Goal: Task Accomplishment & Management: Manage account settings

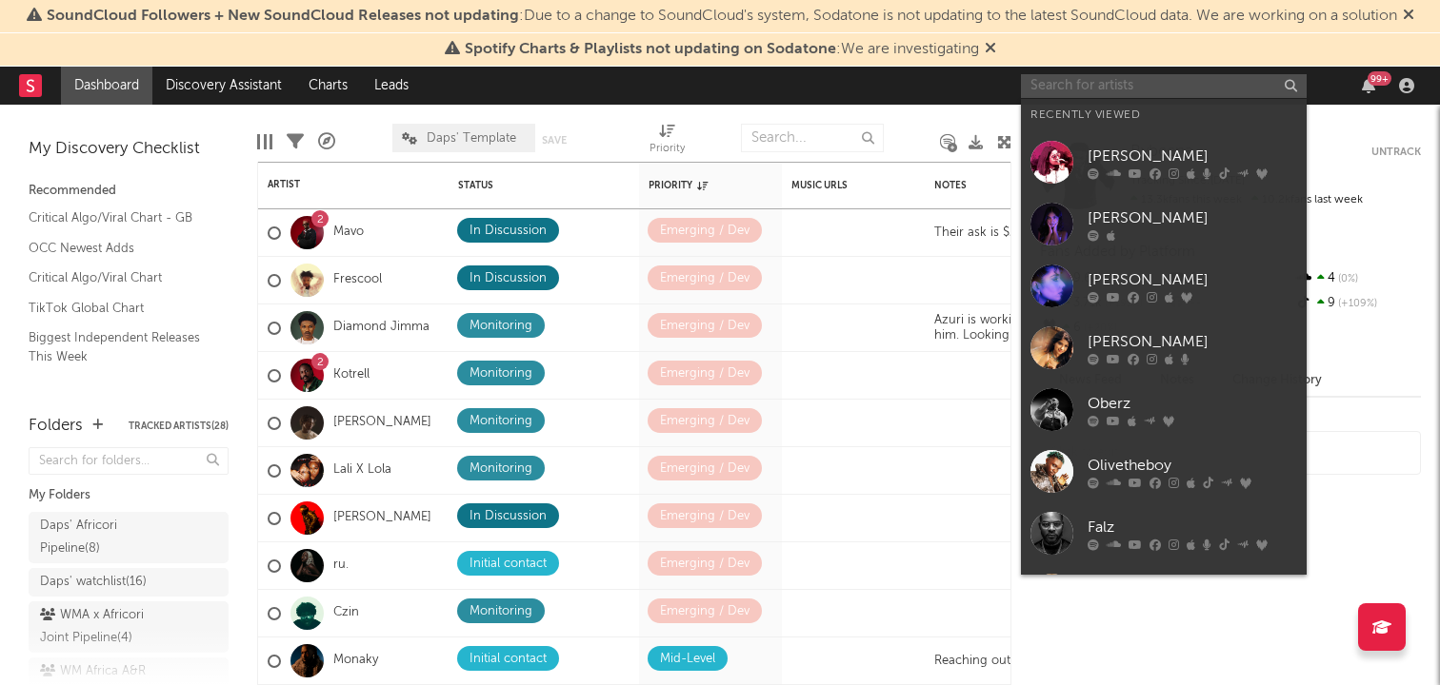
click at [1165, 82] on input "text" at bounding box center [1164, 86] width 286 height 24
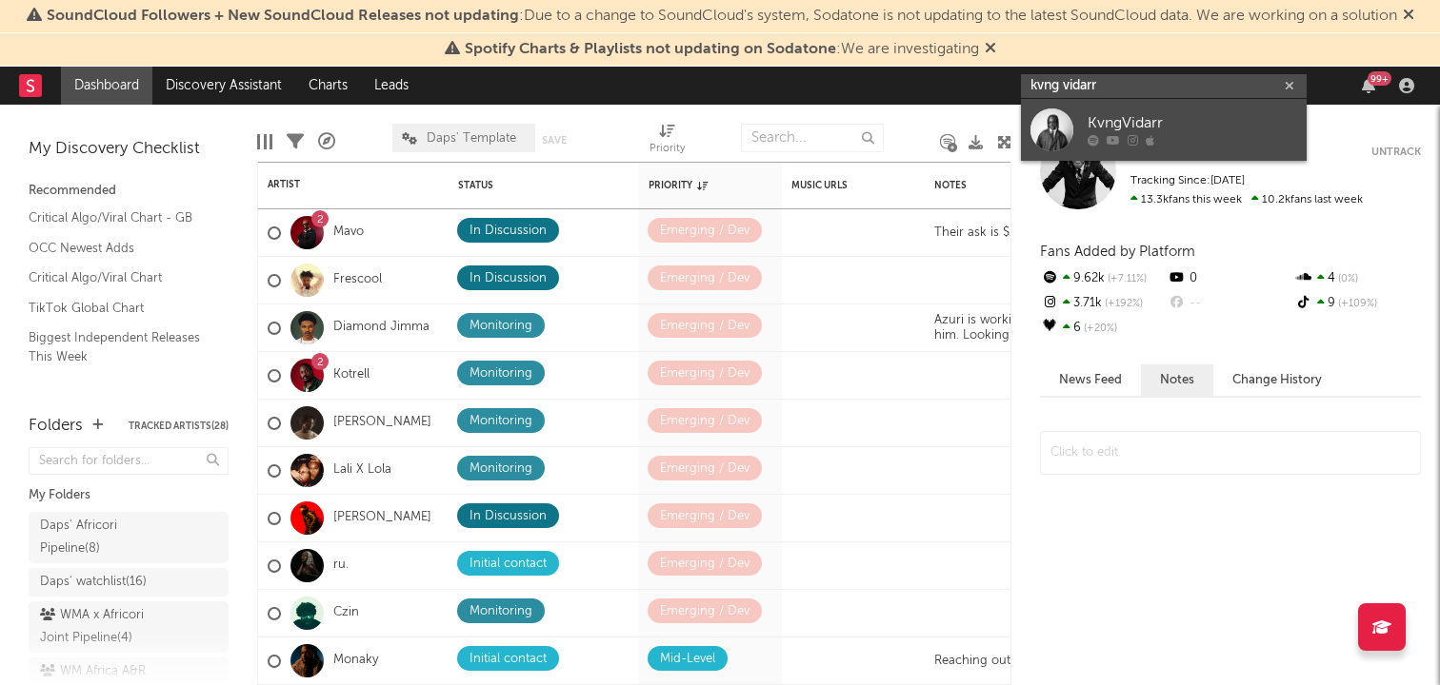
type input "kvng vidarr"
click at [1056, 123] on div at bounding box center [1051, 130] width 43 height 43
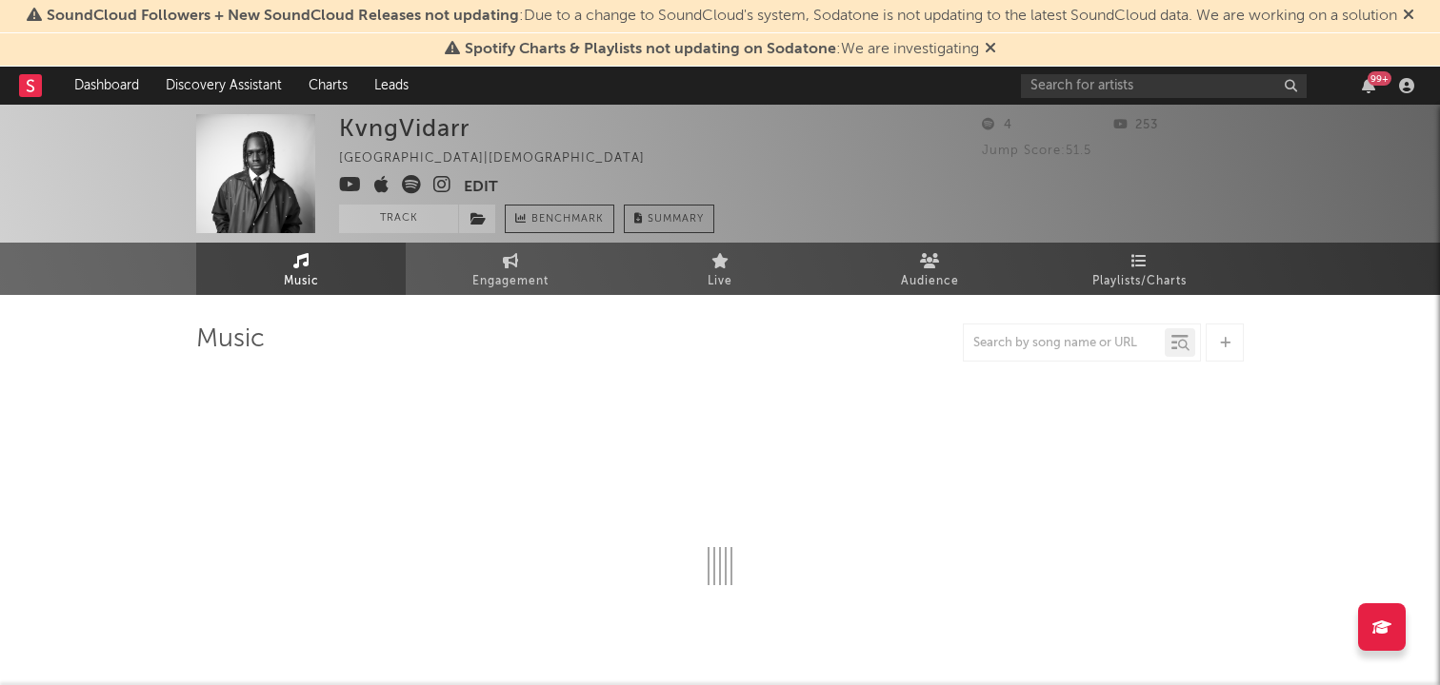
select select "1w"
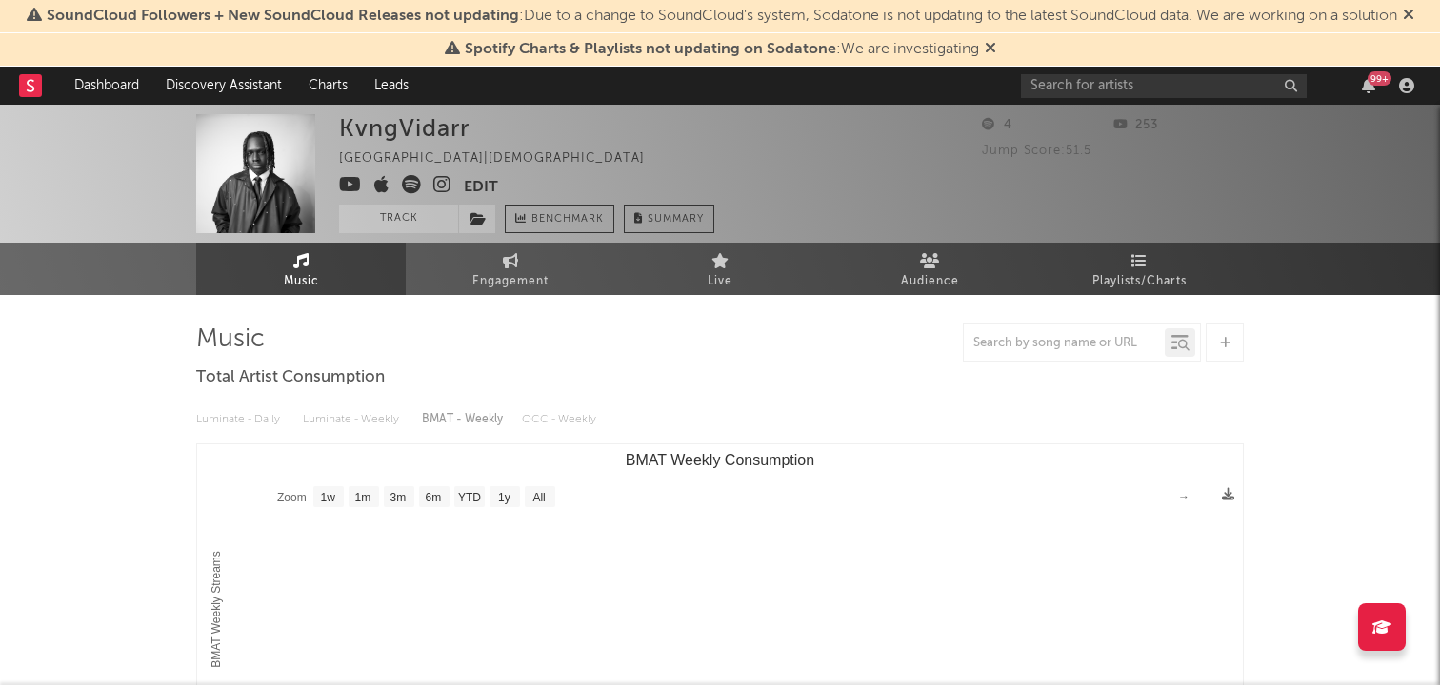
click at [487, 185] on button "Edit" at bounding box center [481, 187] width 34 height 24
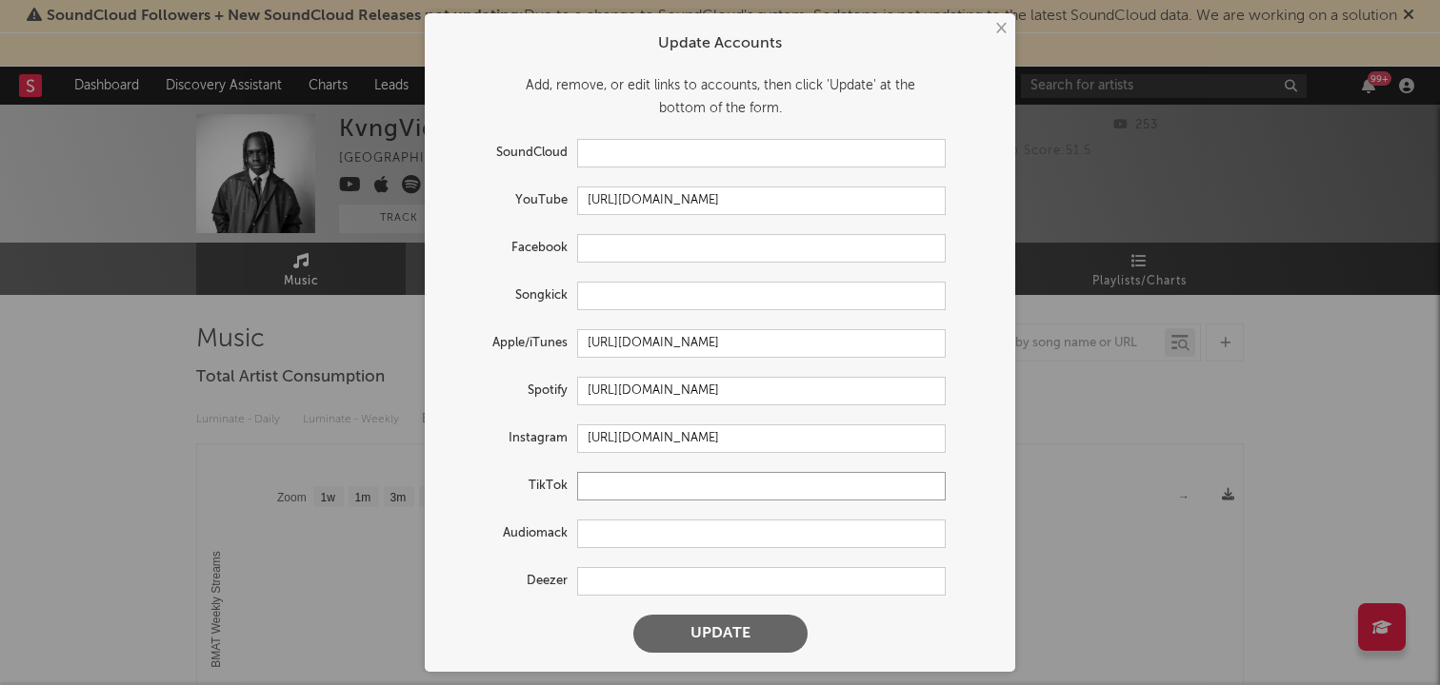
click at [647, 488] on input "text" at bounding box center [761, 486] width 368 height 29
paste input "[URL][DOMAIN_NAME]"
type input "[URL][DOMAIN_NAME]"
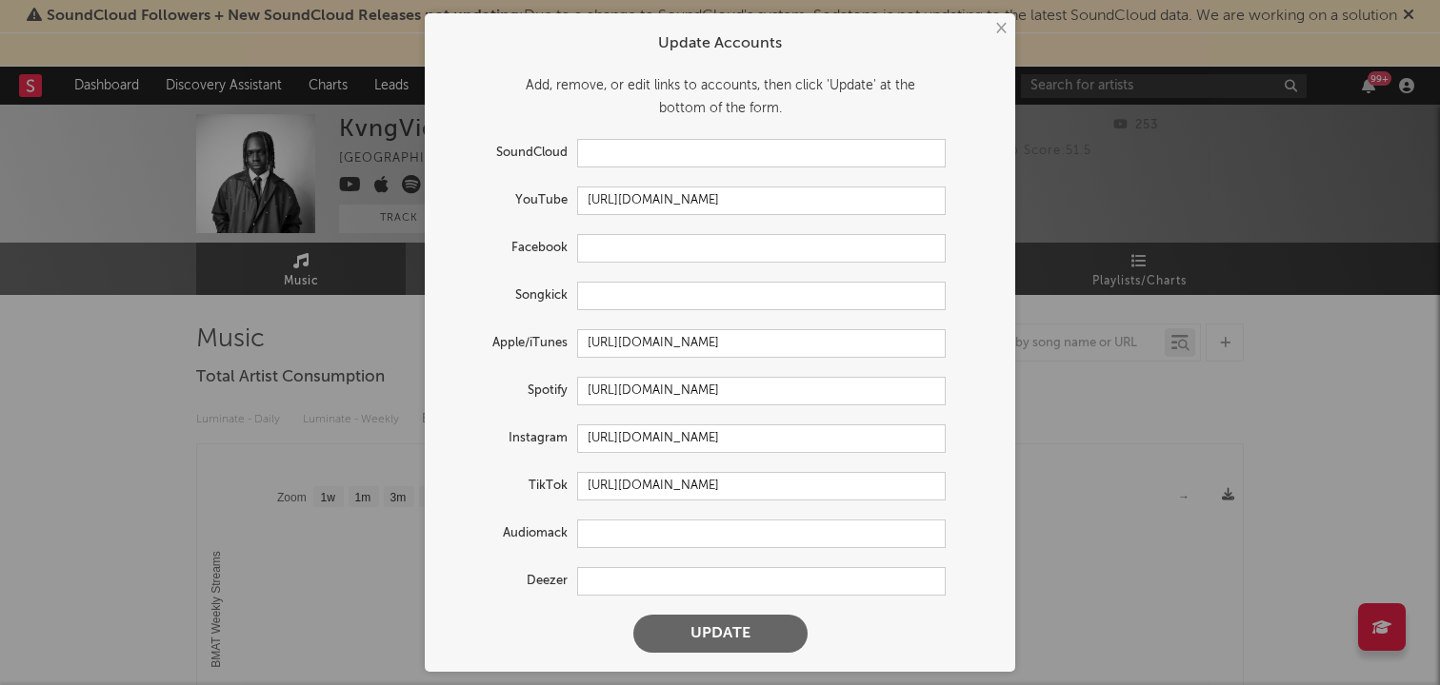
click at [725, 626] on button "Update" at bounding box center [720, 634] width 174 height 38
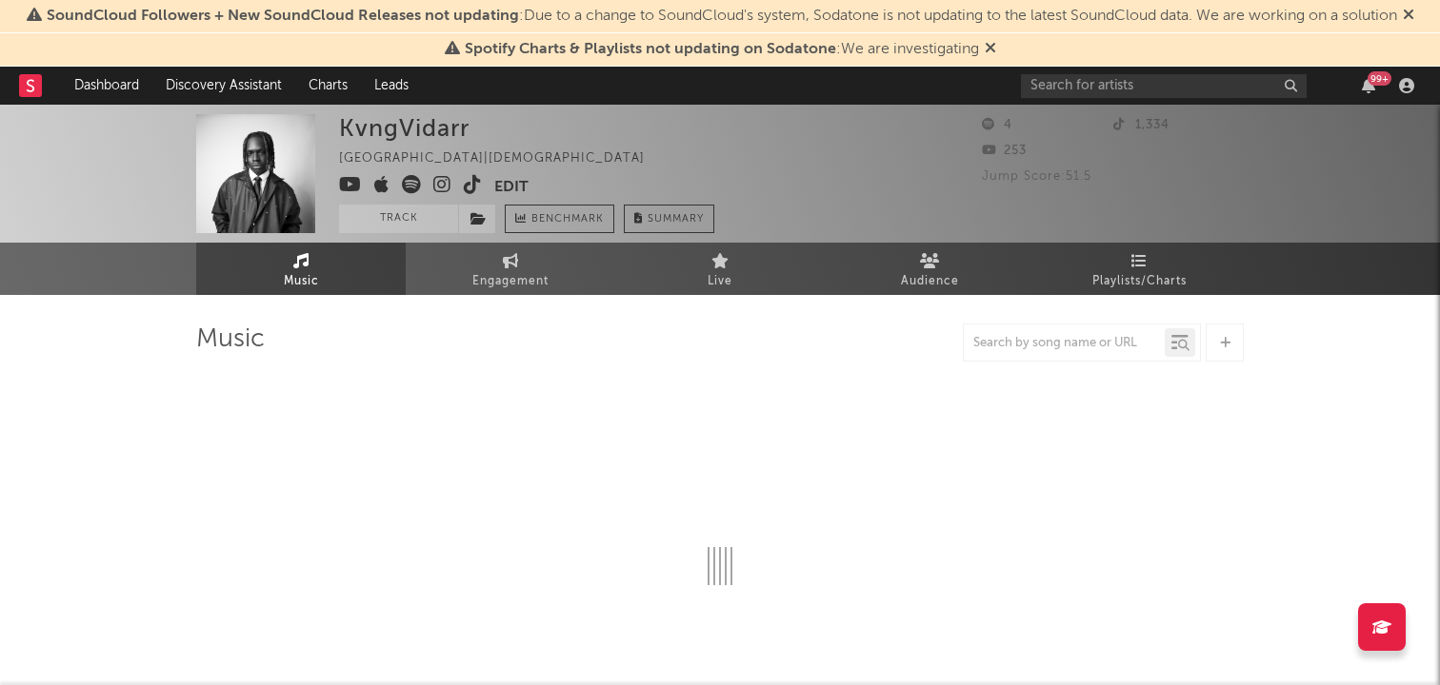
select select "1w"
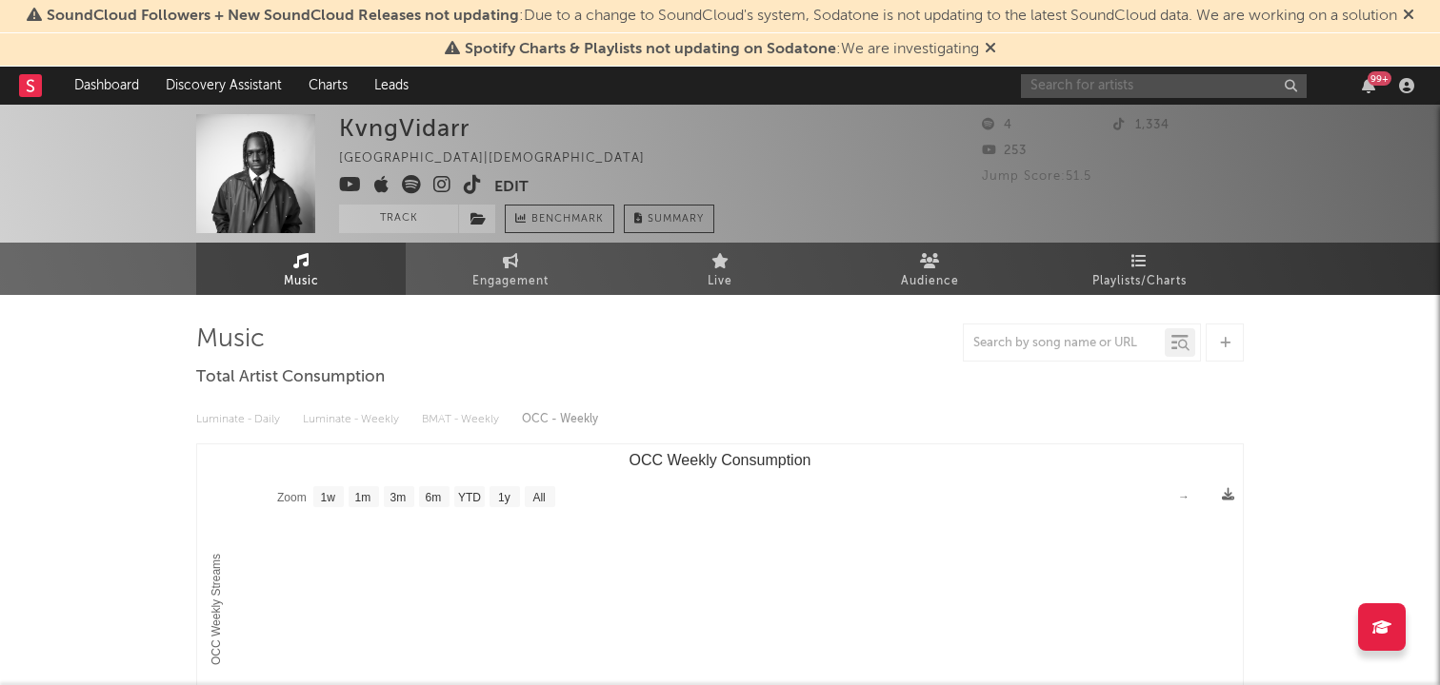
click at [1140, 86] on input "text" at bounding box center [1164, 86] width 286 height 24
type input "kvngvidarr"
click at [910, 125] on div "KvngVidarr [GEOGRAPHIC_DATA] | African Edit Track Benchmark Summary" at bounding box center [648, 173] width 619 height 119
click at [501, 188] on button "Edit" at bounding box center [511, 187] width 34 height 24
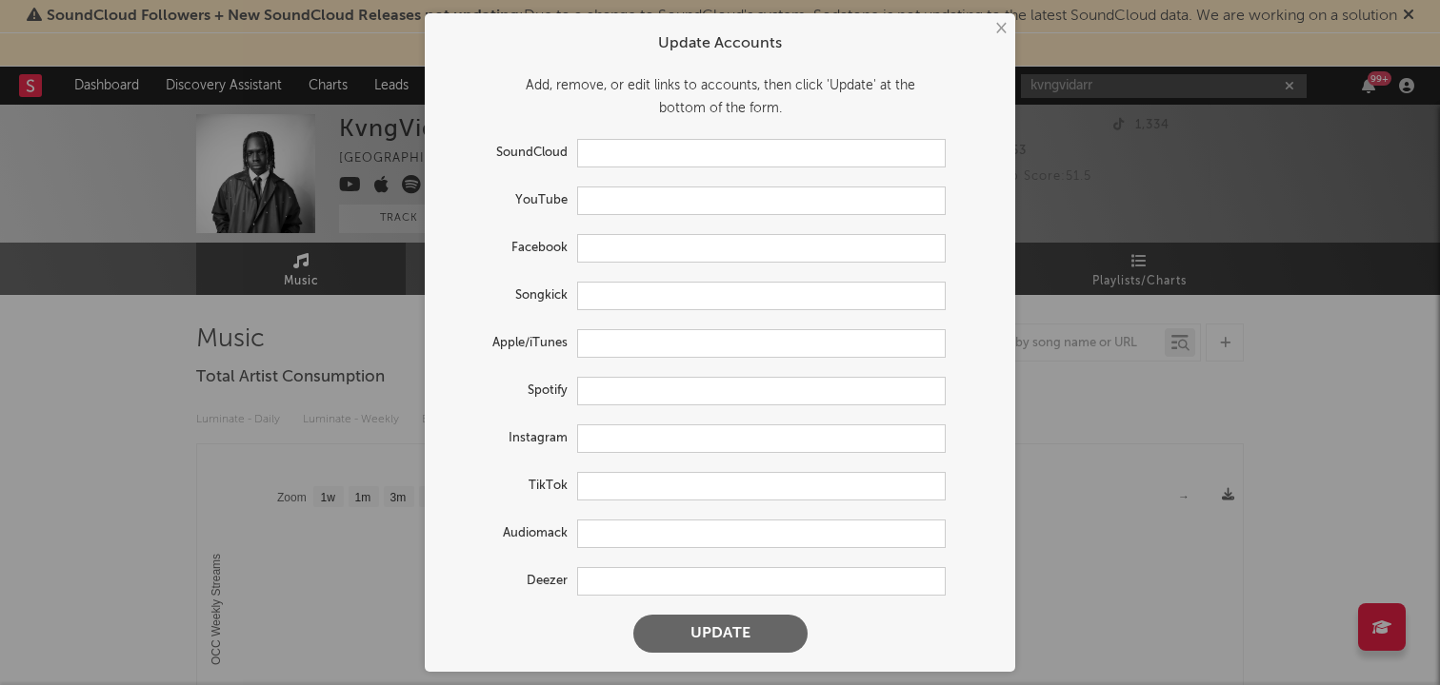
type input "[URL][DOMAIN_NAME]"
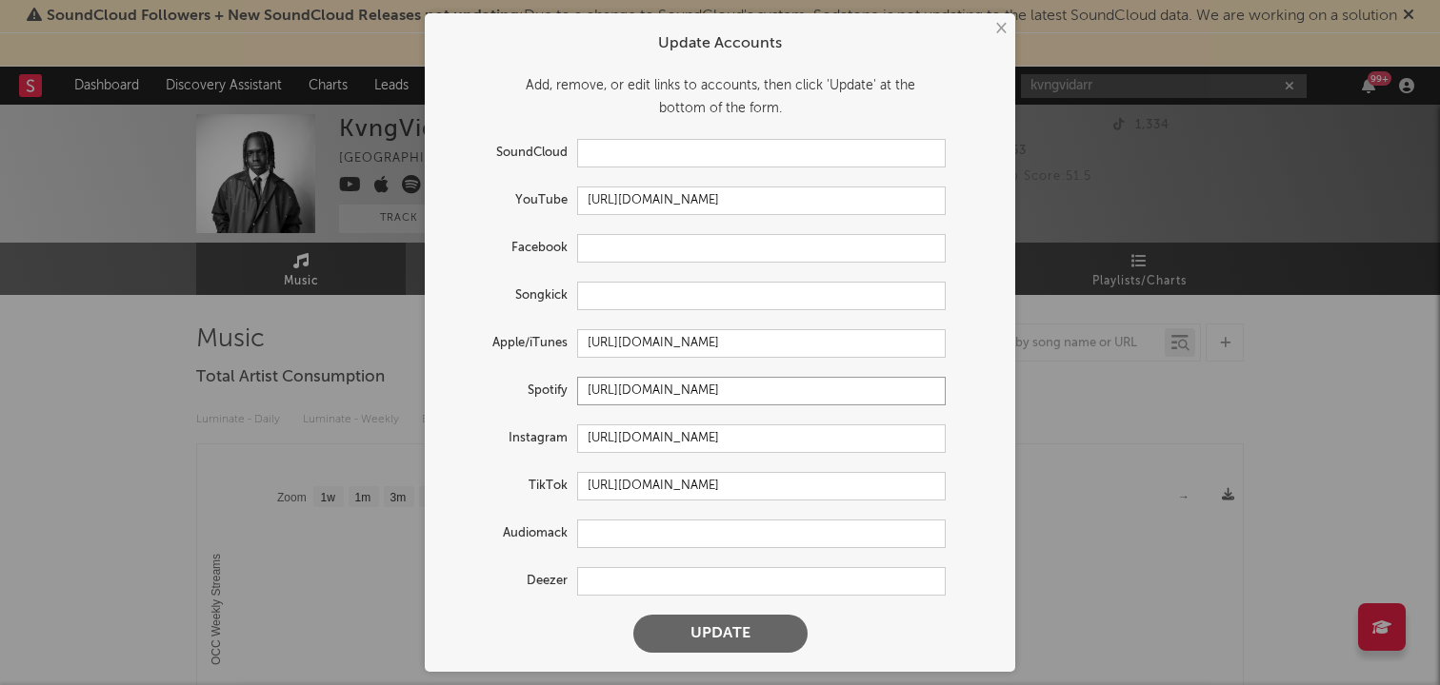
click at [780, 395] on input "[URL][DOMAIN_NAME]" at bounding box center [761, 391] width 368 height 29
paste input "709ds7PAYwKTWT6XsHUQmD?si=NpocreDpS7mJRa9LefiXBg"
type input "[URL][DOMAIN_NAME]"
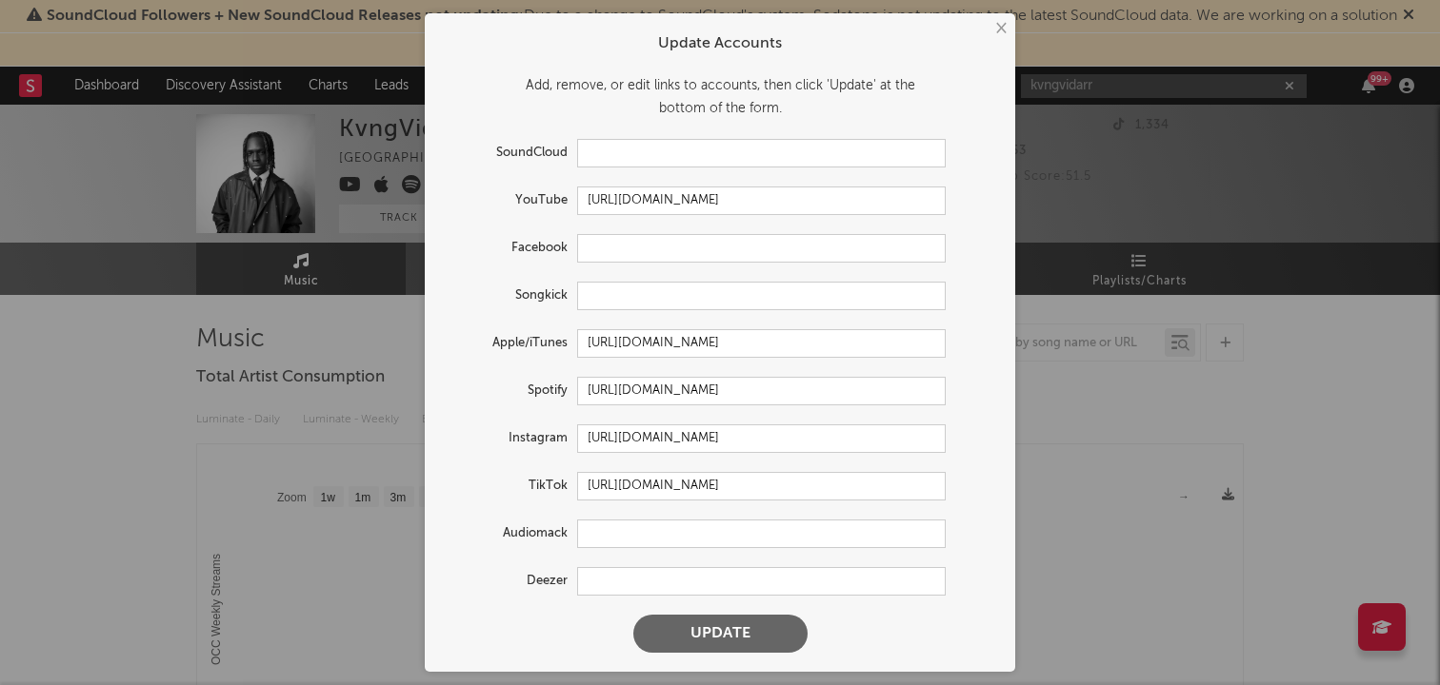
scroll to position [0, 0]
click at [760, 626] on button "Update" at bounding box center [720, 634] width 174 height 38
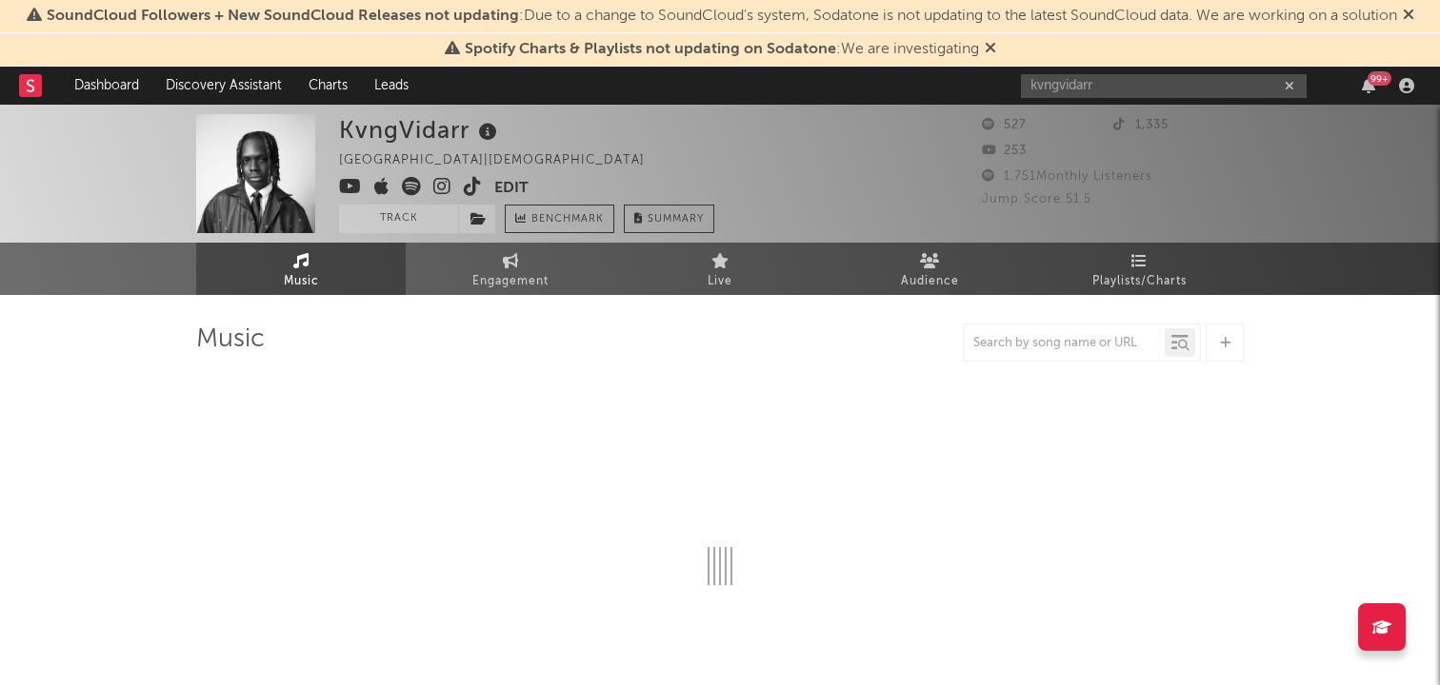
select select "6m"
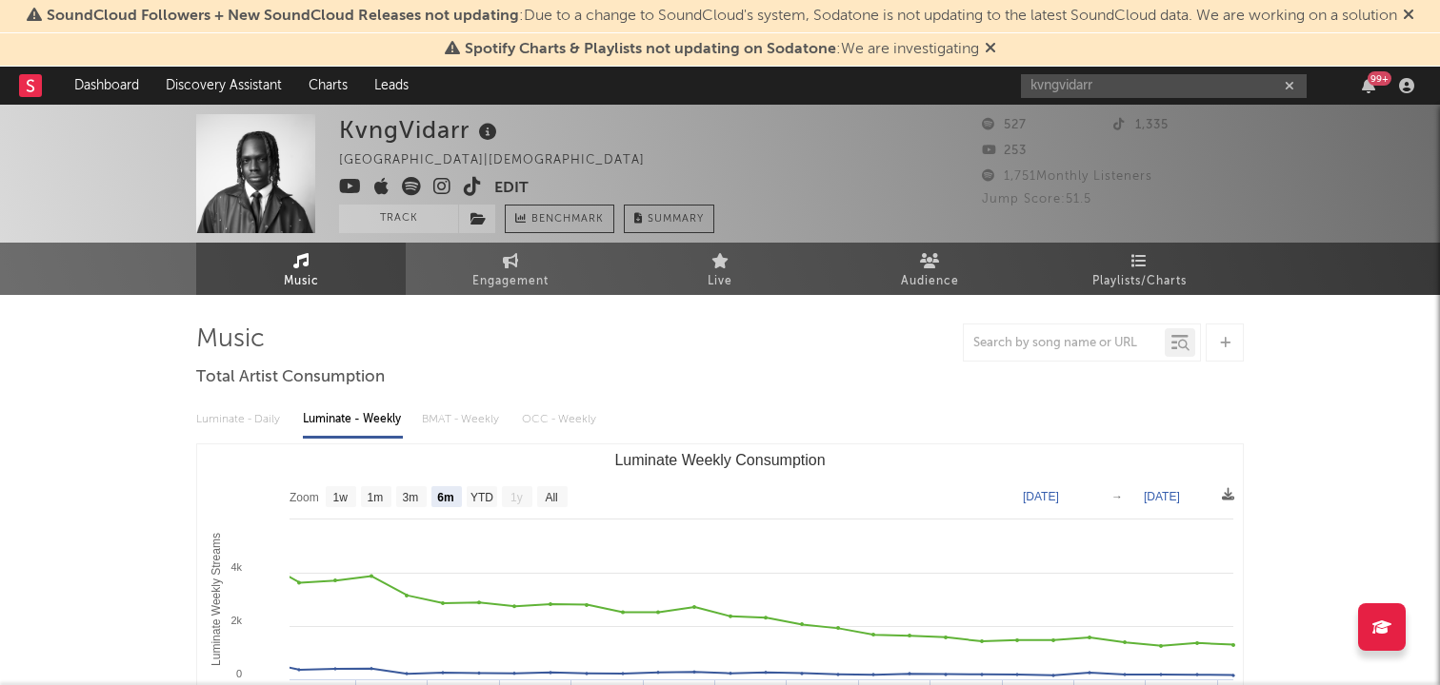
click at [520, 189] on button "Edit" at bounding box center [511, 189] width 34 height 24
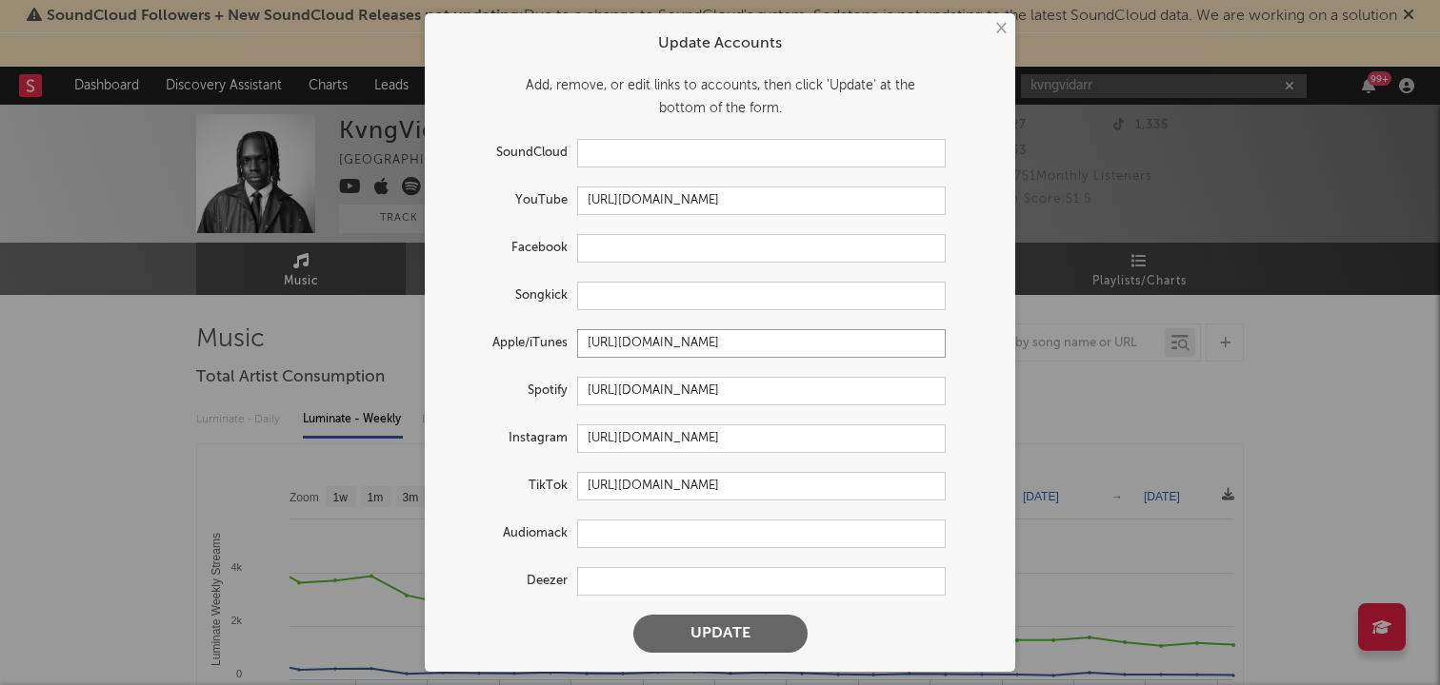
click at [670, 341] on input "[URL][DOMAIN_NAME]" at bounding box center [761, 343] width 368 height 29
paste input "ng"
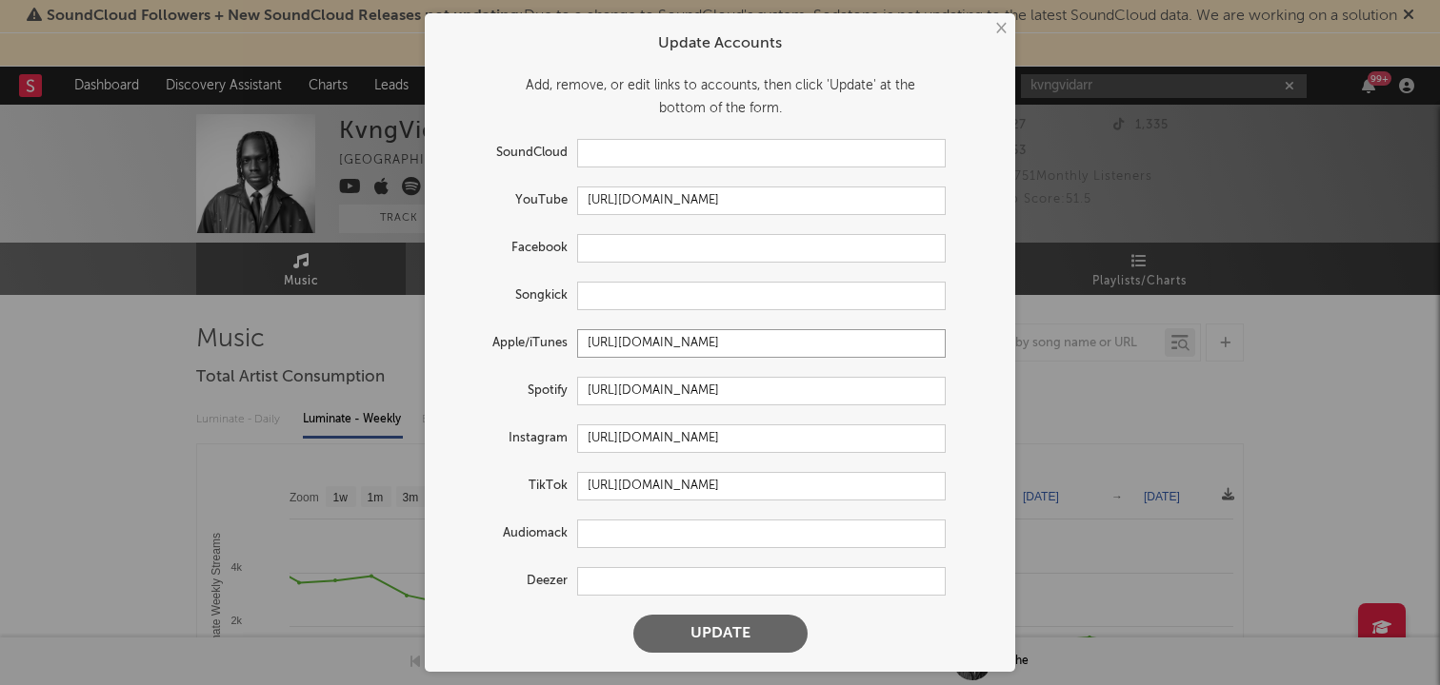
type input "[URL][DOMAIN_NAME]"
click at [768, 639] on button "Update" at bounding box center [720, 634] width 174 height 38
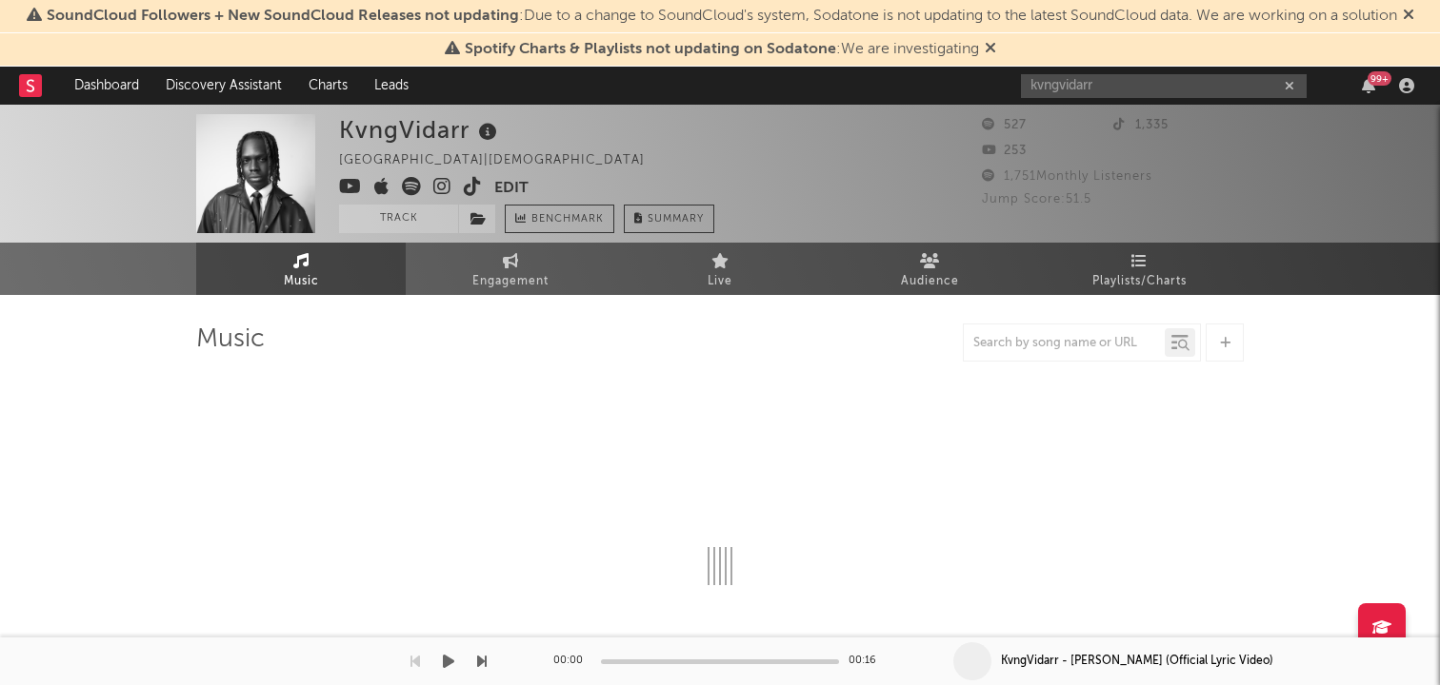
select select "6m"
